Goal: Find specific page/section: Find specific page/section

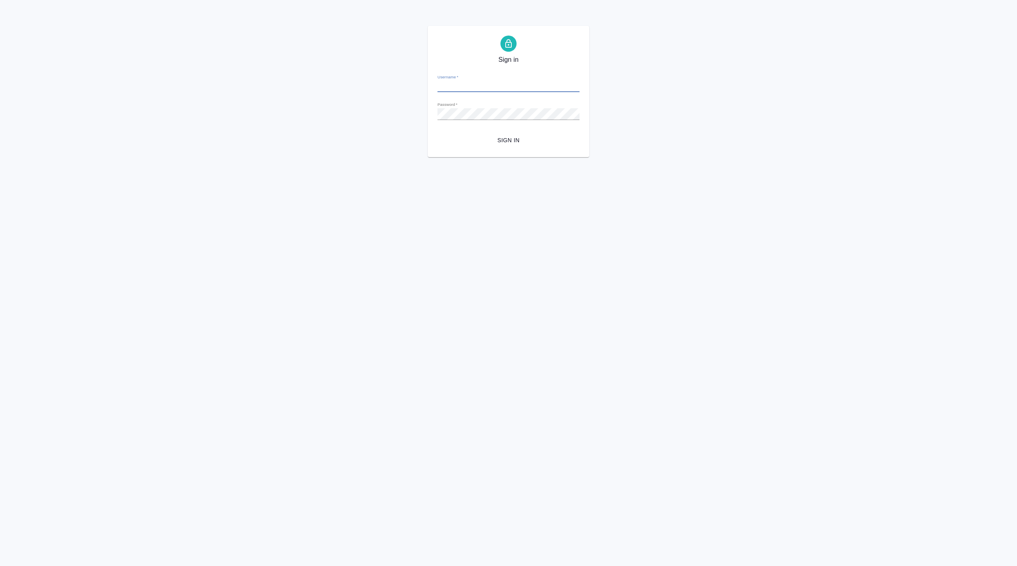
type input "[EMAIL_ADDRESS][DOMAIN_NAME]"
click at [493, 139] on span "Sign in" at bounding box center [508, 140] width 129 height 10
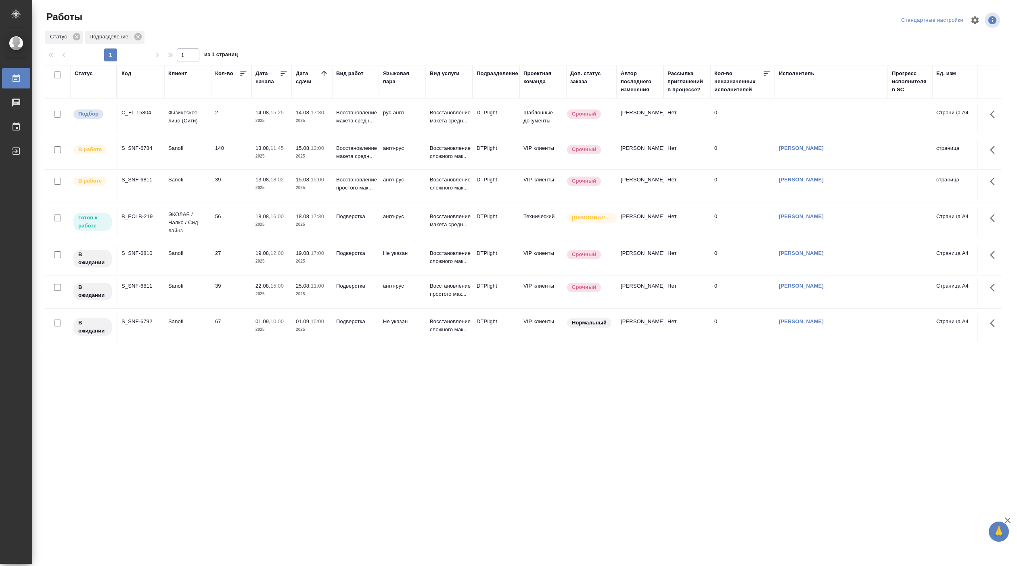
click at [232, 133] on td "56" at bounding box center [231, 119] width 40 height 28
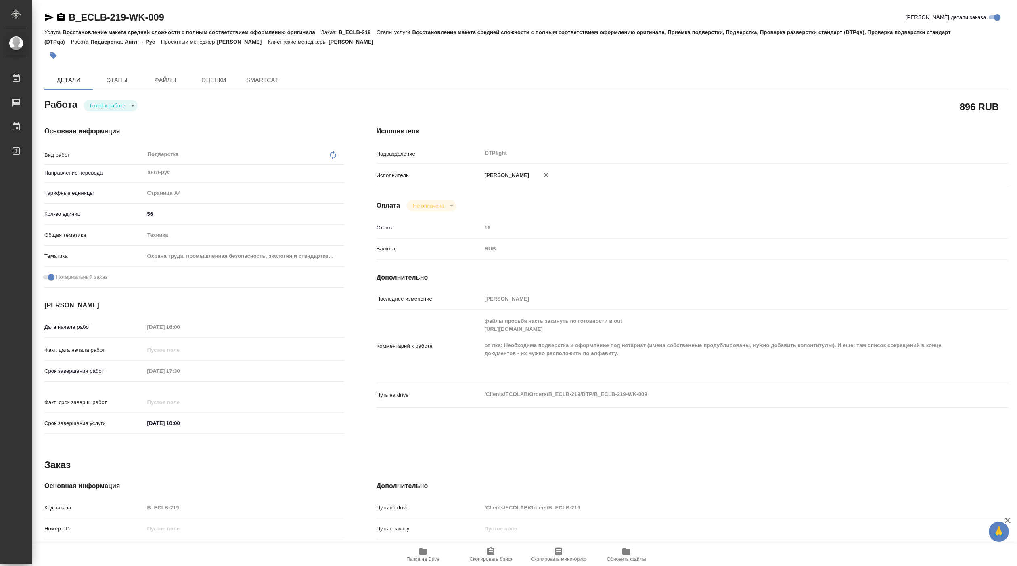
type textarea "x"
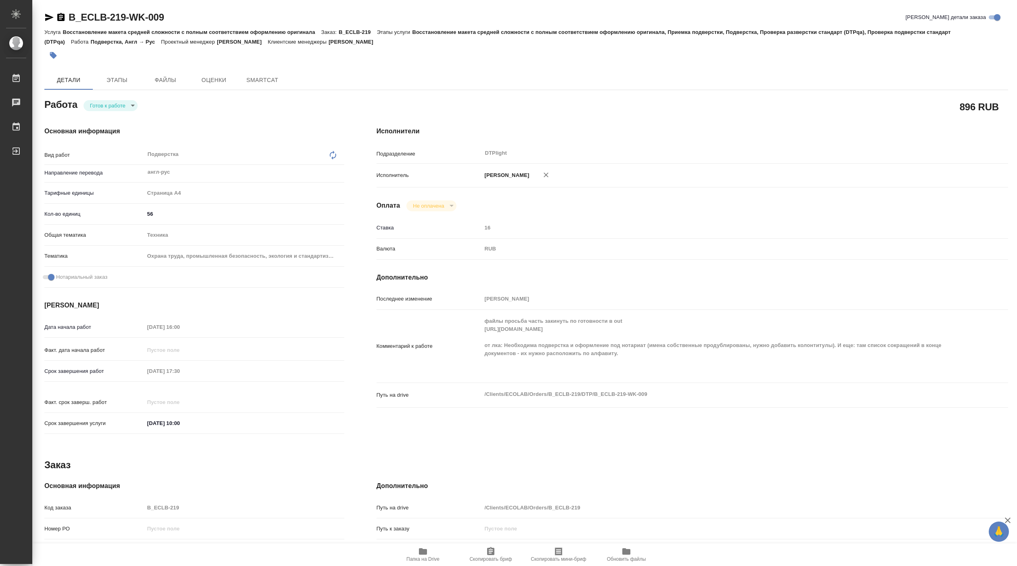
click at [109, 101] on body "🙏 .cls-1 fill:#fff; AWATERA Pankina Anna Работы Чаты График Выйти B_ECLB-219-WK…" at bounding box center [508, 283] width 1017 height 566
type textarea "x"
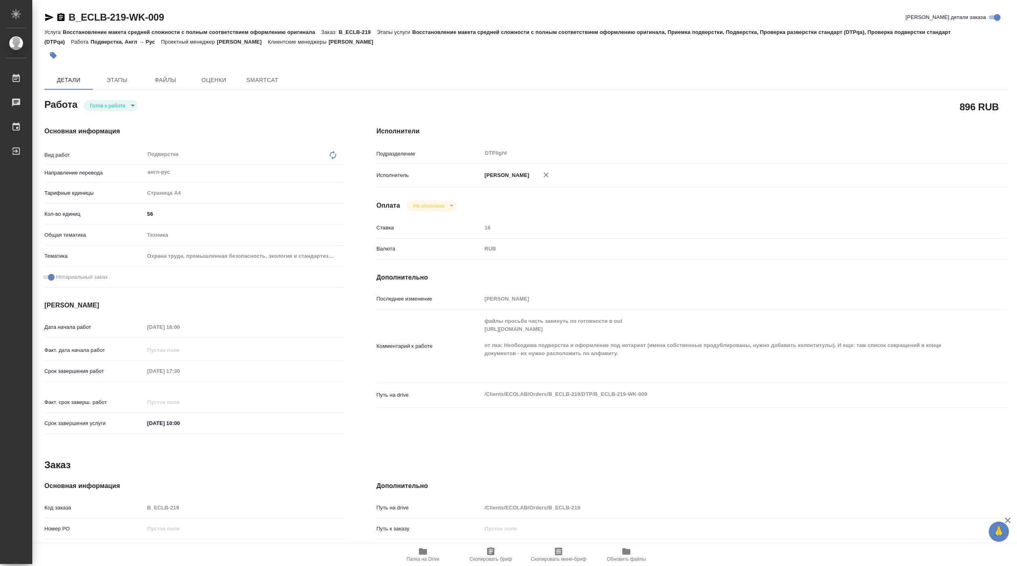
type textarea "x"
click at [109, 101] on button "В работе" at bounding box center [103, 105] width 27 height 9
type textarea "x"
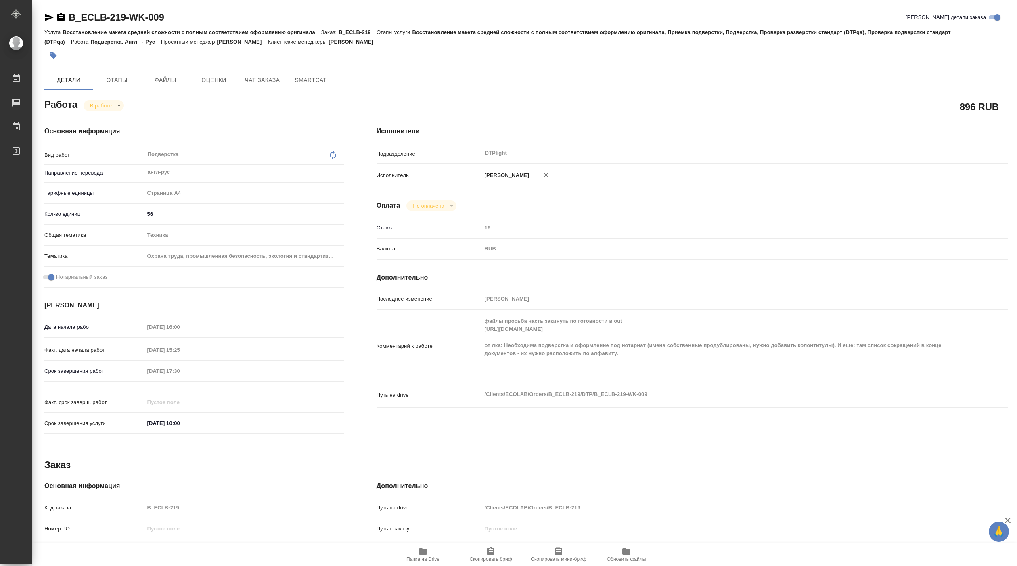
type textarea "x"
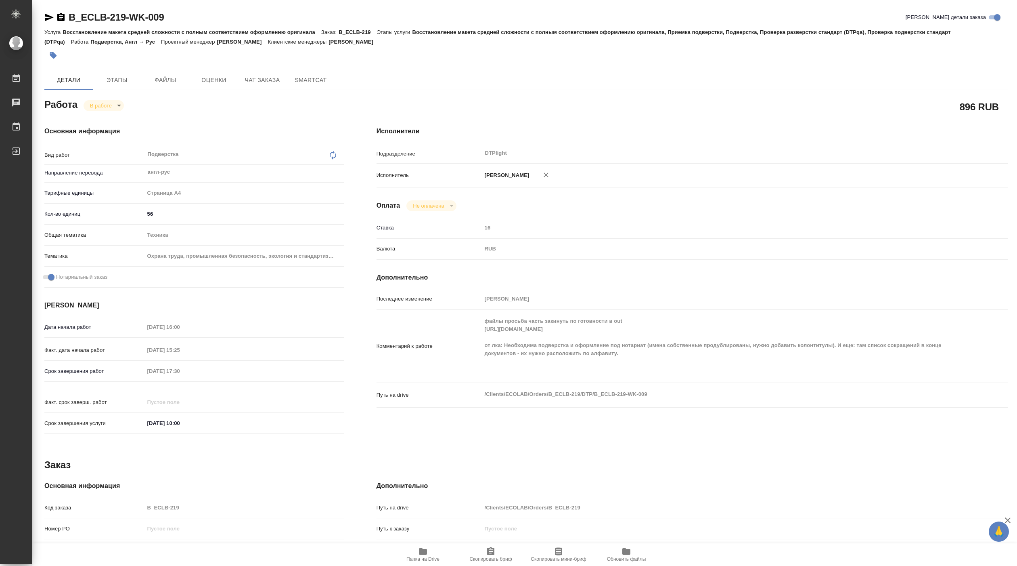
type textarea "x"
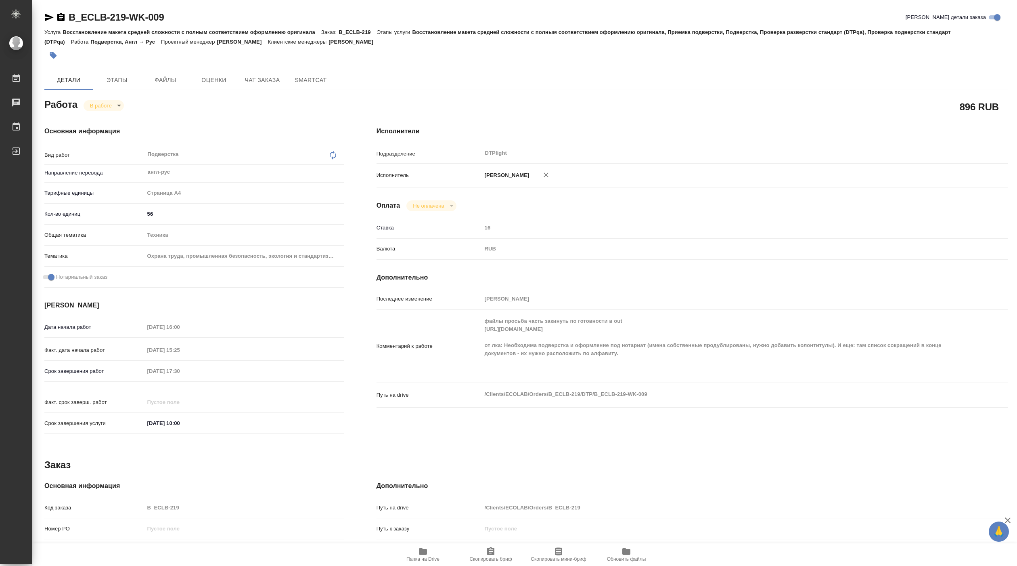
type textarea "x"
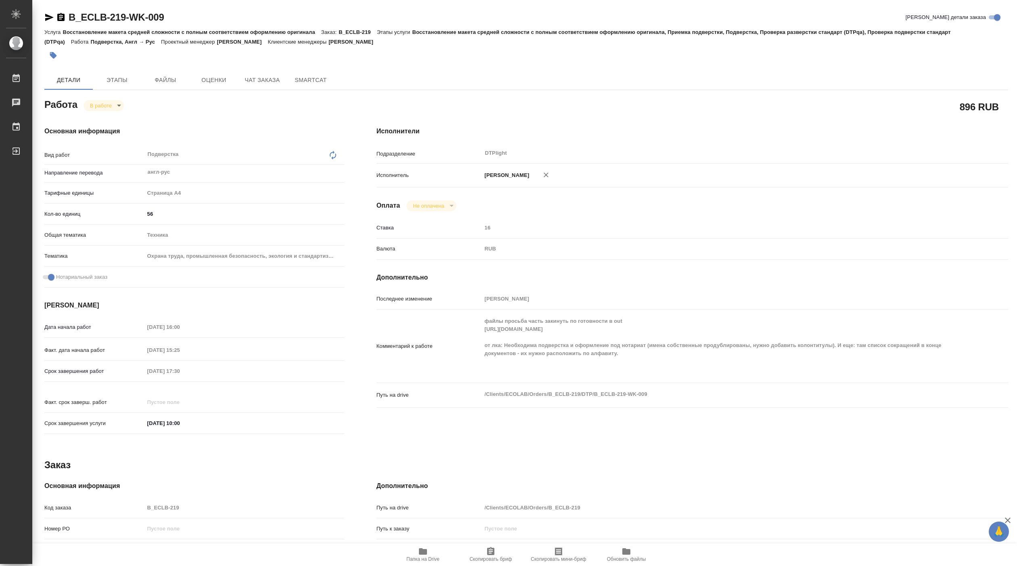
type textarea "x"
